Goal: Information Seeking & Learning: Learn about a topic

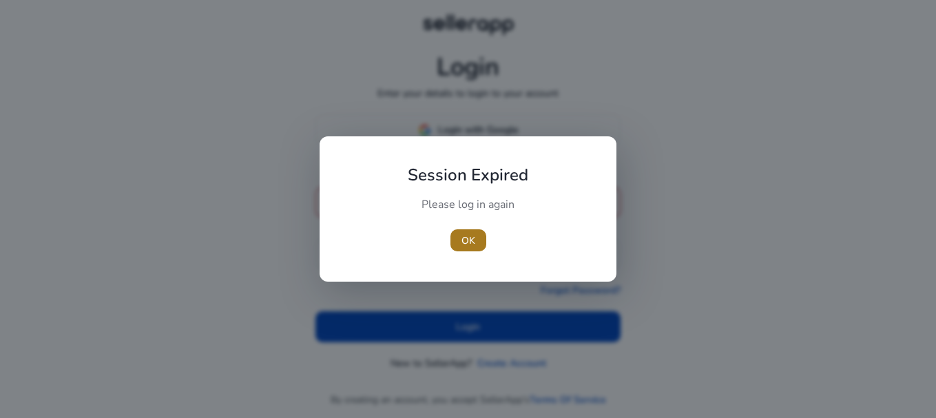
click at [478, 237] on span "button" at bounding box center [468, 240] width 36 height 33
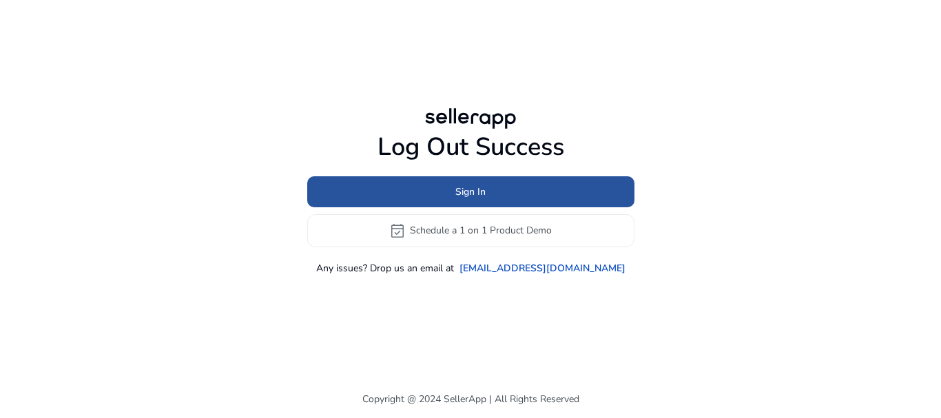
click at [448, 185] on span at bounding box center [470, 191] width 327 height 33
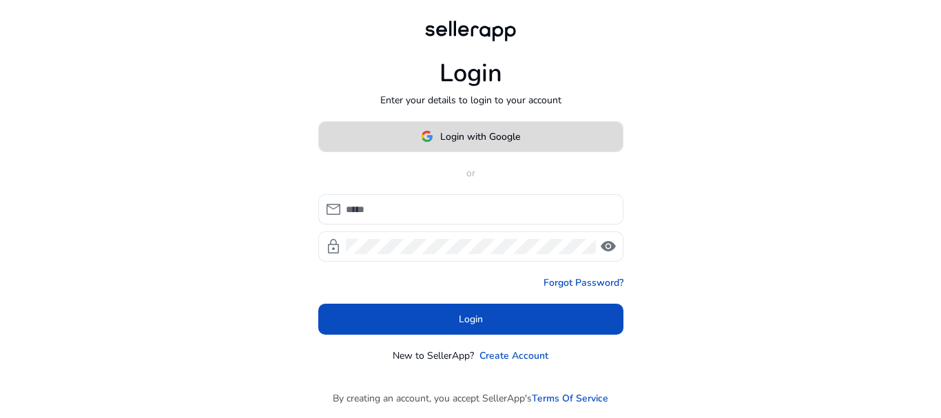
click at [498, 138] on span "Login with Google" at bounding box center [480, 136] width 80 height 14
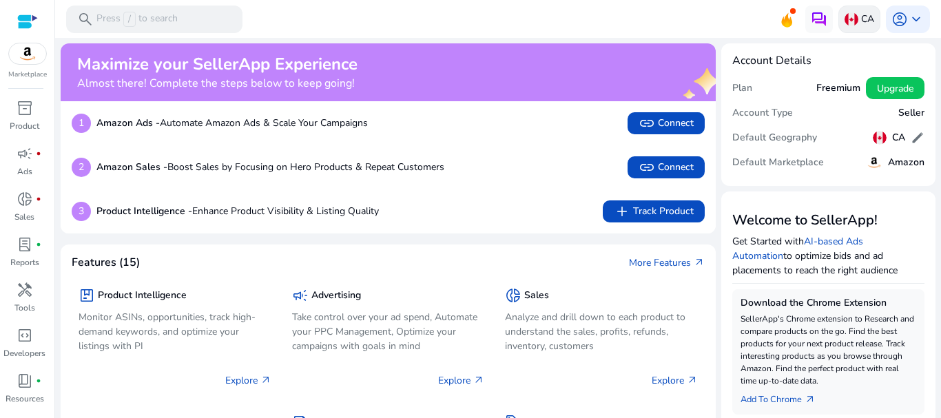
click at [861, 13] on p "CA" at bounding box center [867, 19] width 13 height 24
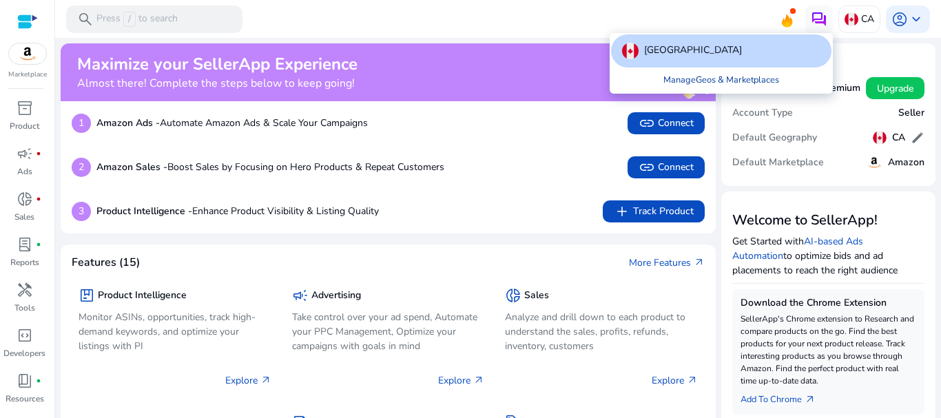
click at [726, 85] on link "Manage Geos & Marketplaces" at bounding box center [721, 79] width 138 height 25
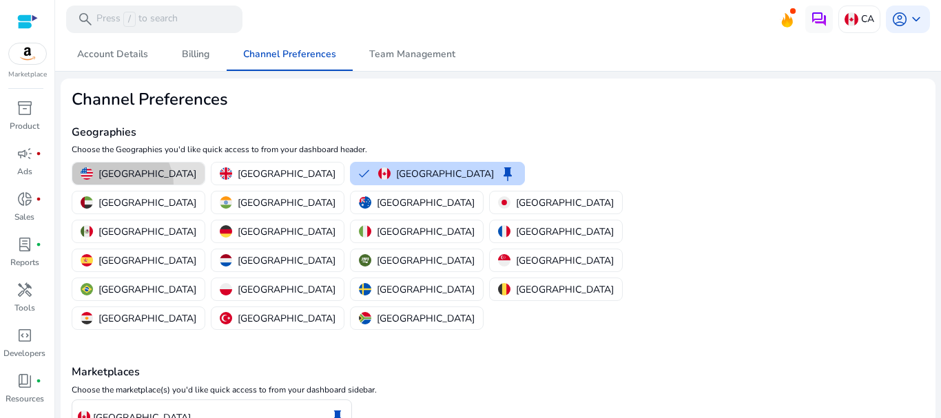
click at [121, 185] on button "[GEOGRAPHIC_DATA]" at bounding box center [138, 174] width 132 height 22
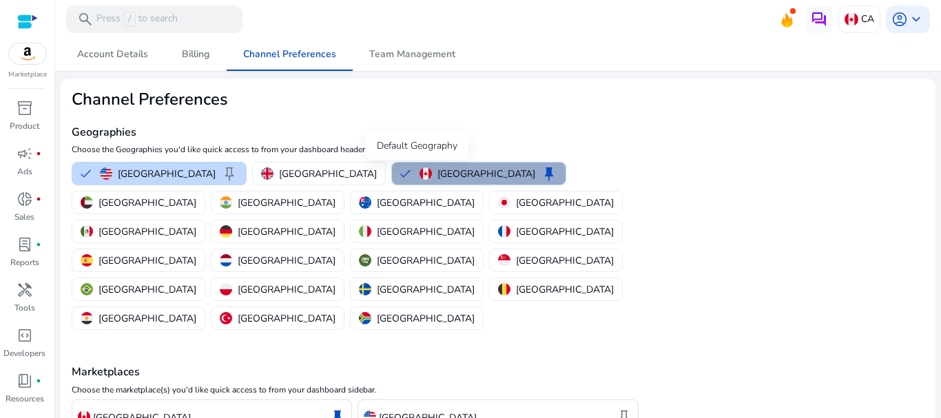
click at [541, 176] on span "keep" at bounding box center [549, 173] width 17 height 17
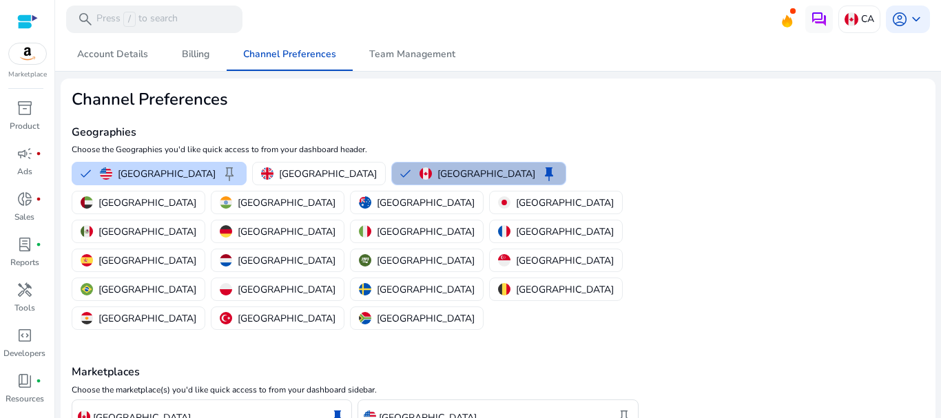
scroll to position [66, 0]
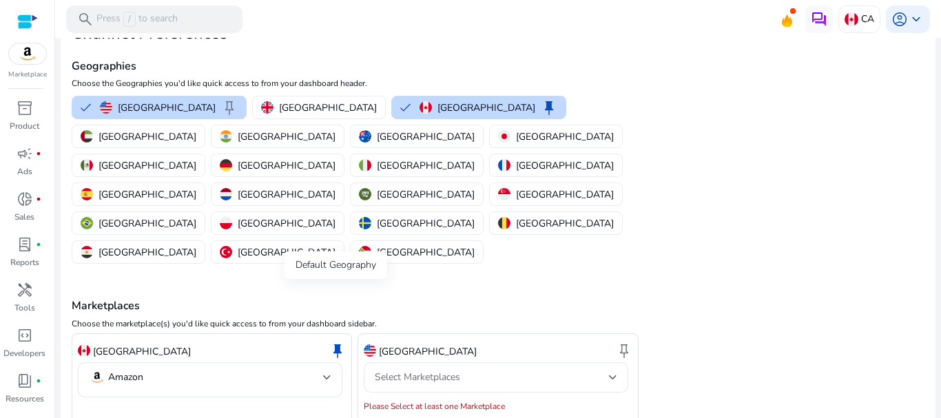
click at [337, 342] on span "keep" at bounding box center [337, 350] width 17 height 17
click at [622, 342] on span "keep" at bounding box center [624, 350] width 17 height 17
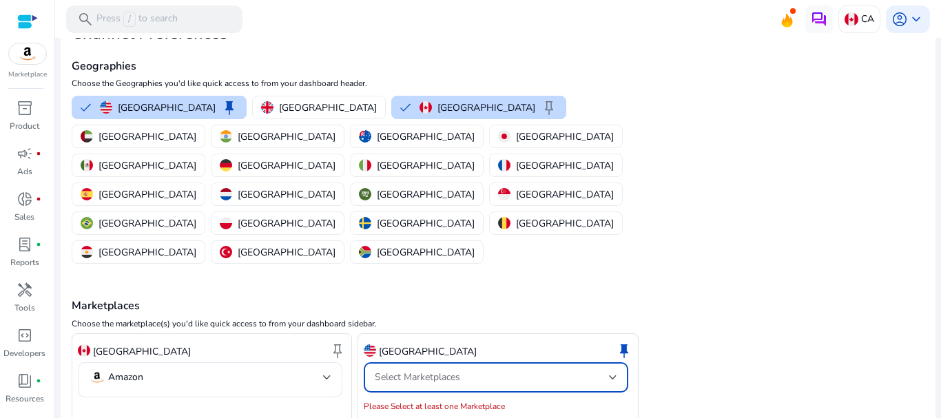
click at [574, 370] on div "Select Marketplaces" at bounding box center [492, 377] width 234 height 15
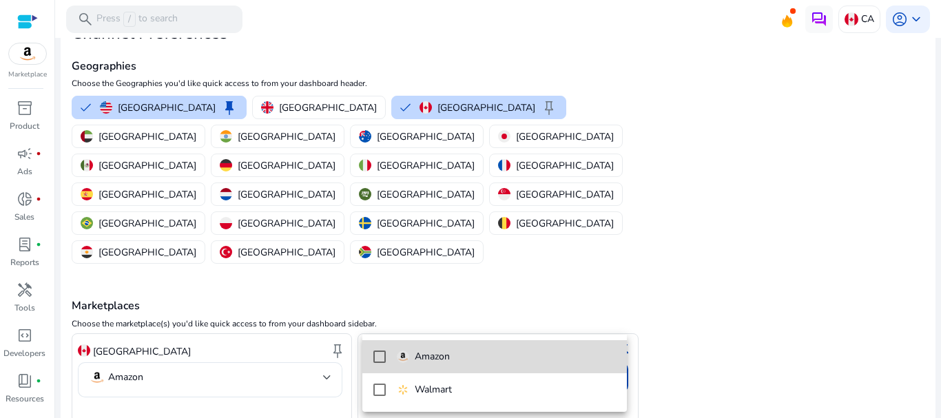
click at [508, 348] on mat-option "Amazon" at bounding box center [494, 356] width 264 height 33
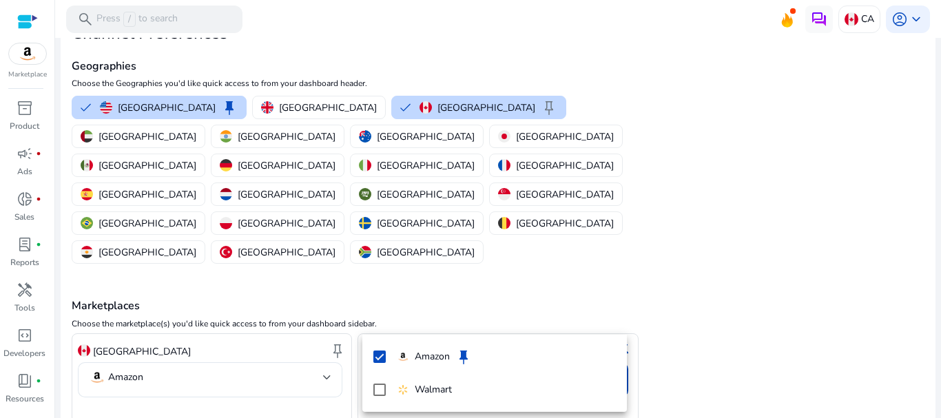
click at [127, 386] on div at bounding box center [470, 209] width 941 height 418
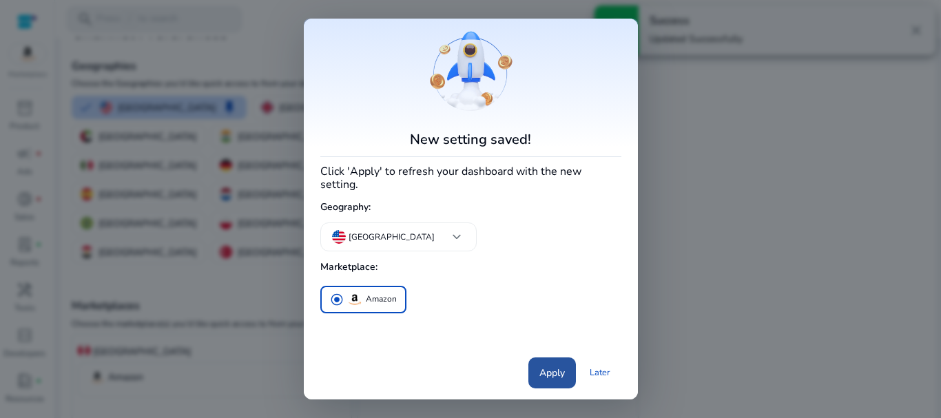
click at [554, 380] on span at bounding box center [552, 372] width 48 height 33
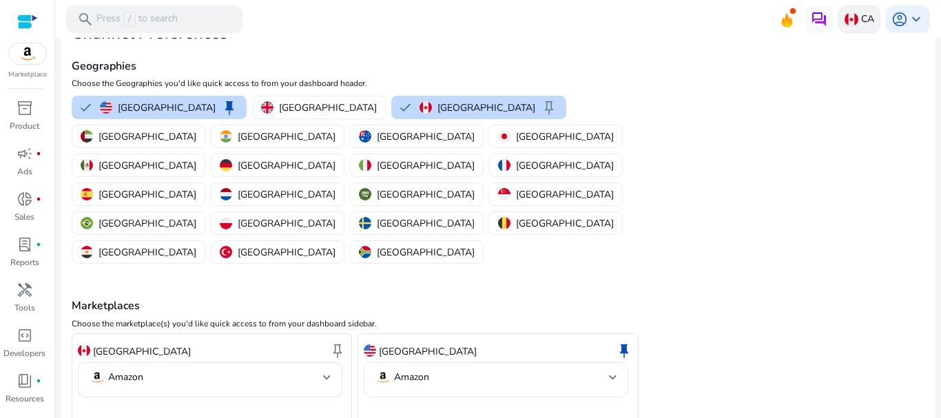
click at [861, 19] on p "CA" at bounding box center [867, 19] width 13 height 24
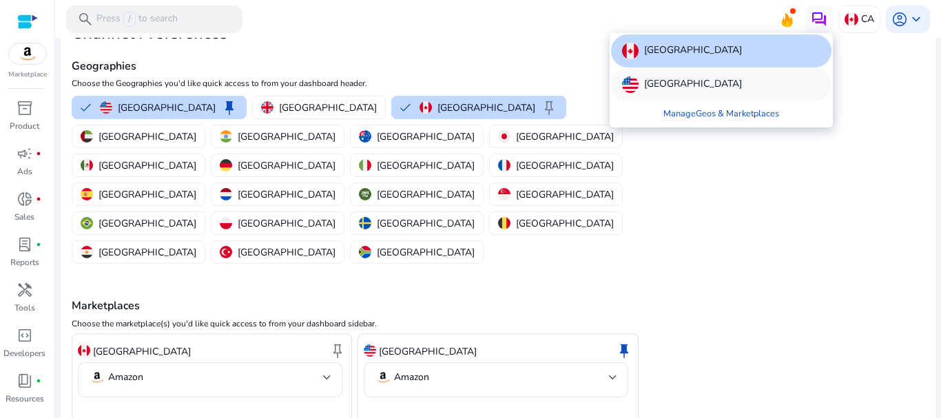
click at [780, 85] on div "[GEOGRAPHIC_DATA]" at bounding box center [721, 84] width 220 height 33
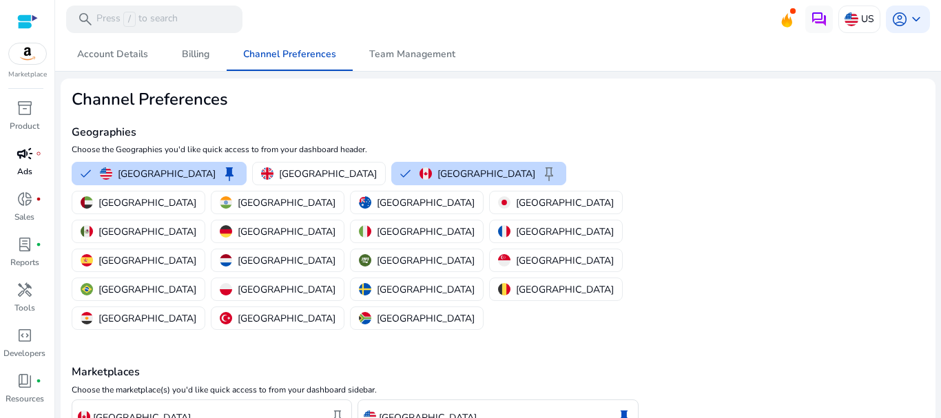
scroll to position [0, 0]
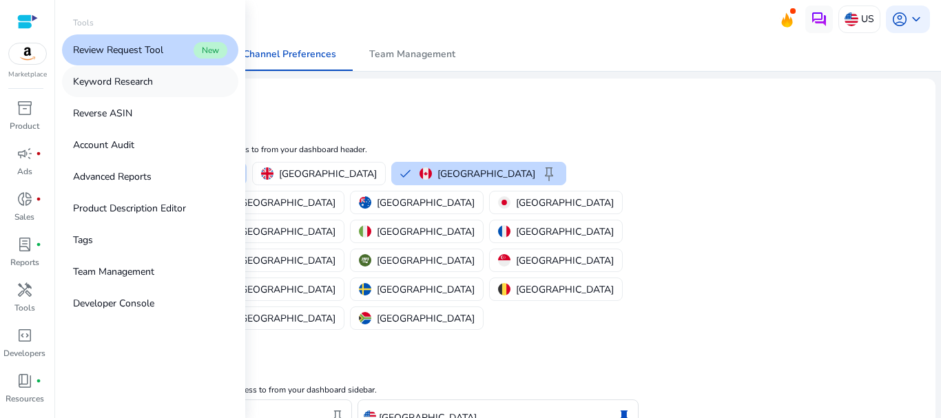
click at [137, 79] on p "Keyword Research" at bounding box center [113, 81] width 80 height 14
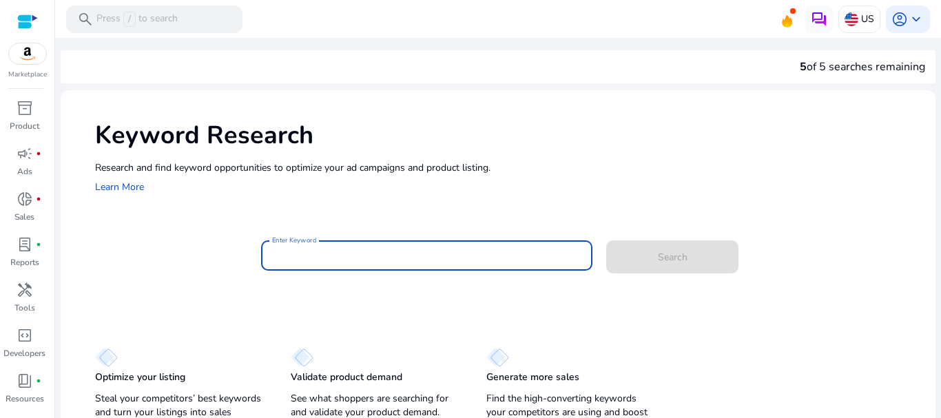
click at [413, 251] on input "Enter Keyword" at bounding box center [427, 255] width 310 height 15
paste input "**********"
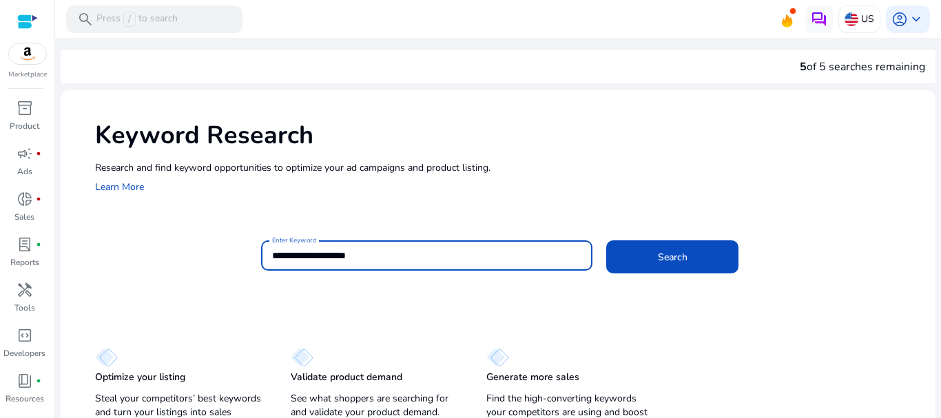
click at [272, 255] on input "**********" at bounding box center [427, 255] width 310 height 15
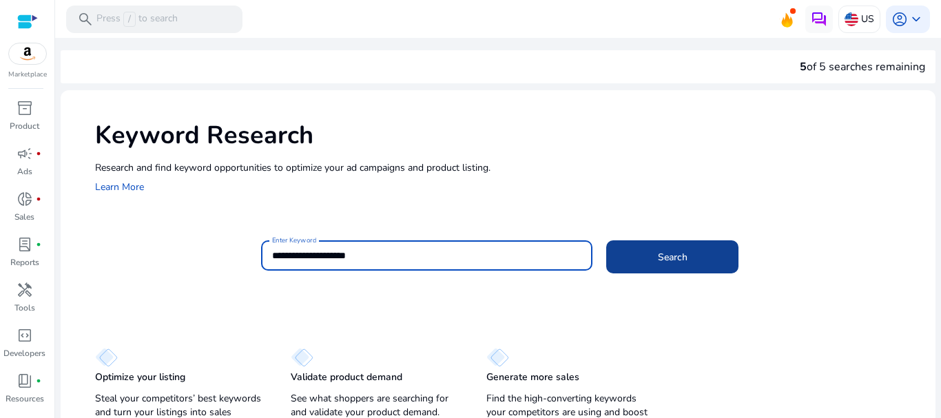
type input "**********"
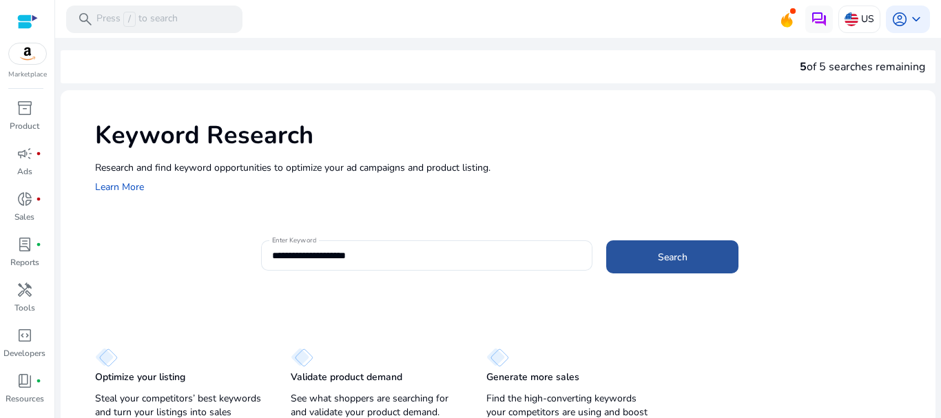
click at [627, 251] on span at bounding box center [672, 256] width 132 height 33
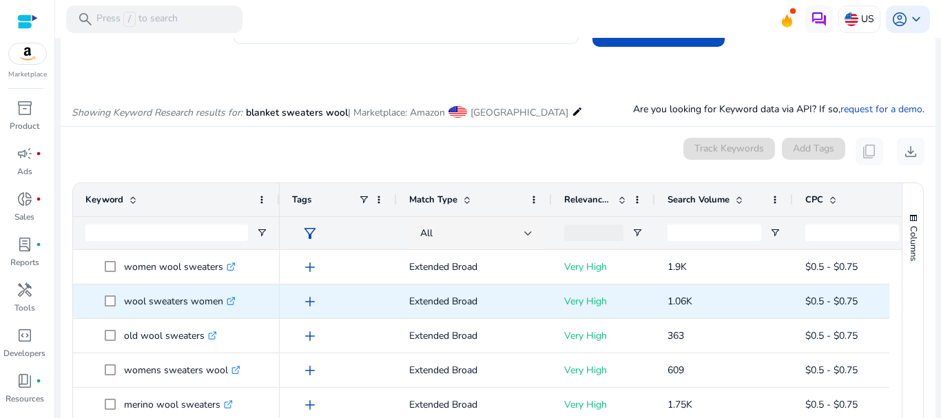
scroll to position [94, 0]
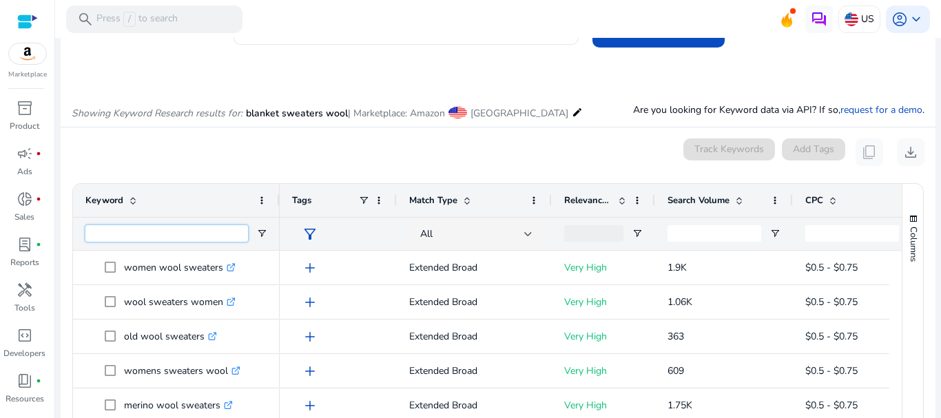
click at [151, 239] on input "Keyword Filter Input" at bounding box center [166, 233] width 163 height 17
paste input "**********"
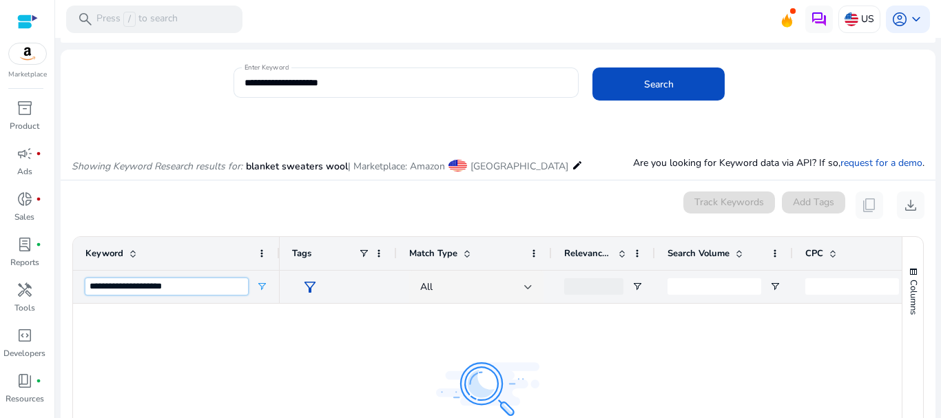
scroll to position [0, 0]
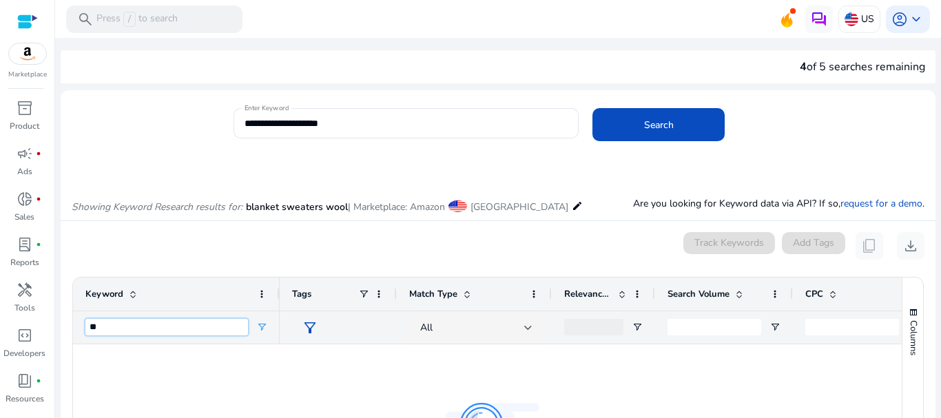
type input "*"
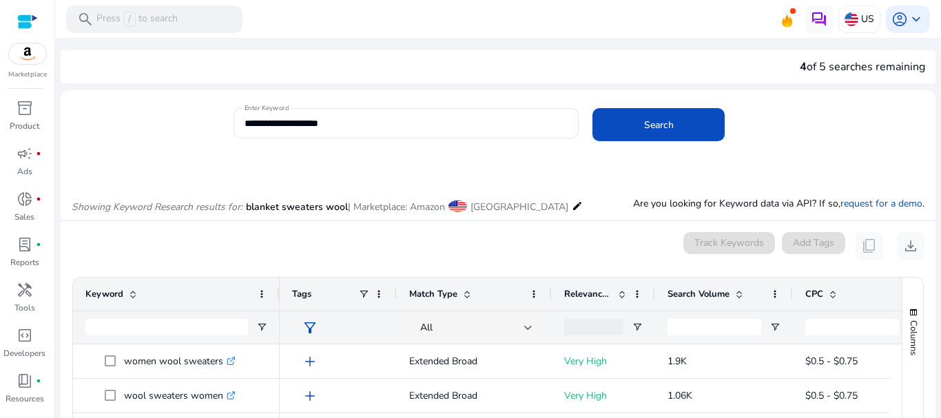
click at [319, 211] on span "blanket sweaters wool" at bounding box center [297, 206] width 102 height 13
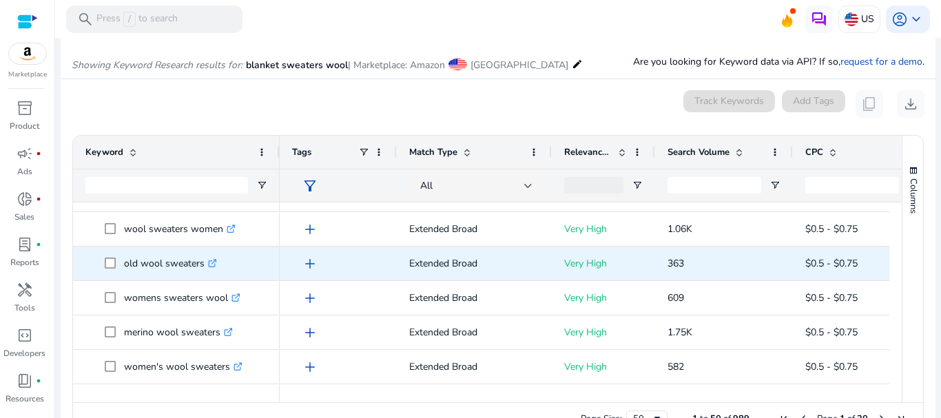
scroll to position [41, 0]
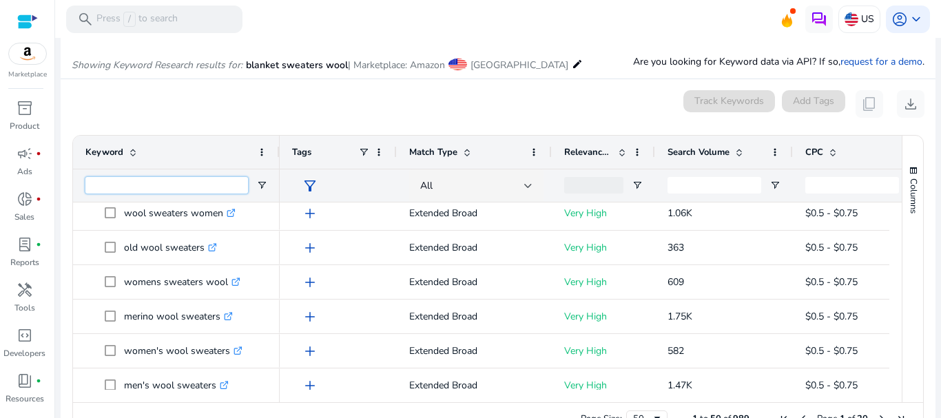
click at [168, 189] on input "Keyword Filter Input" at bounding box center [166, 185] width 163 height 17
type input "*******"
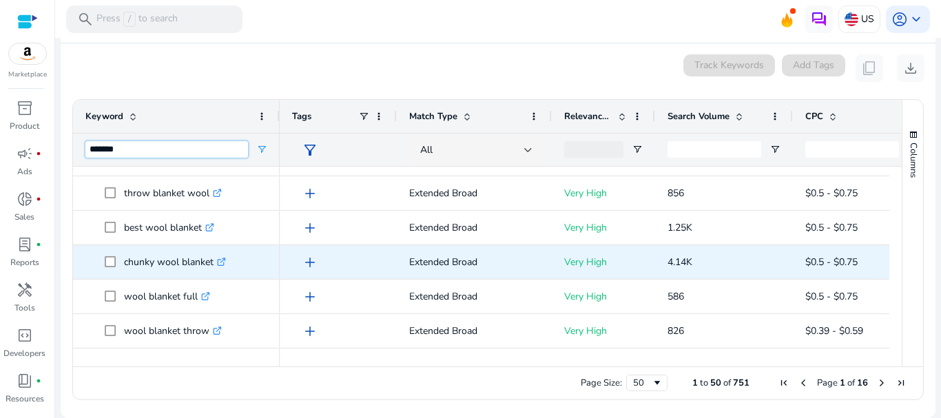
scroll to position [0, 0]
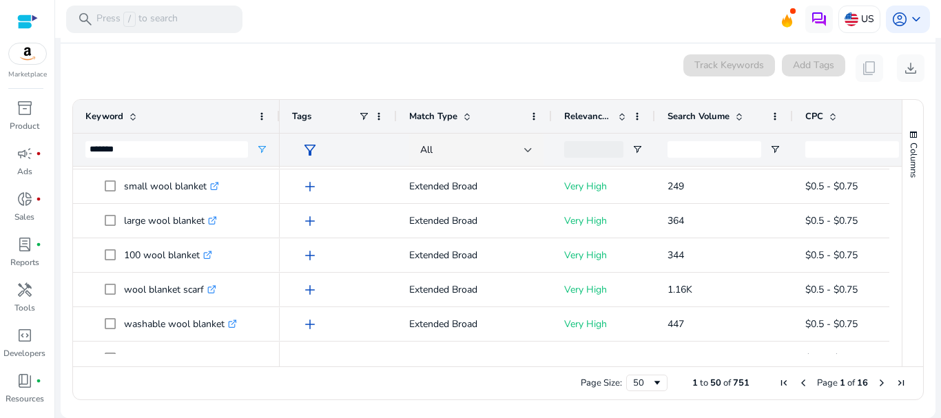
click at [727, 112] on span "Search Volume" at bounding box center [698, 116] width 62 height 12
